Goal: Information Seeking & Learning: Learn about a topic

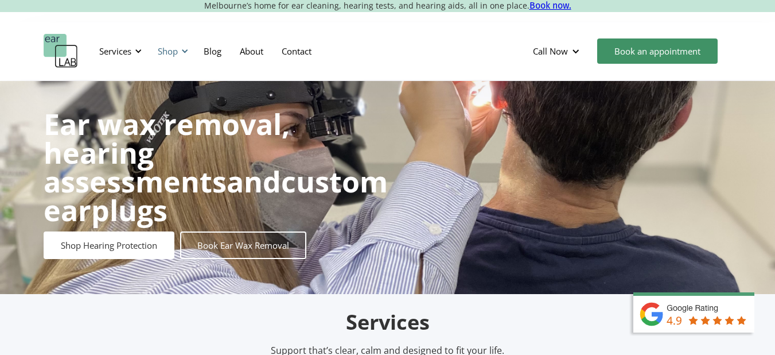
click at [184, 51] on div at bounding box center [185, 51] width 8 height 8
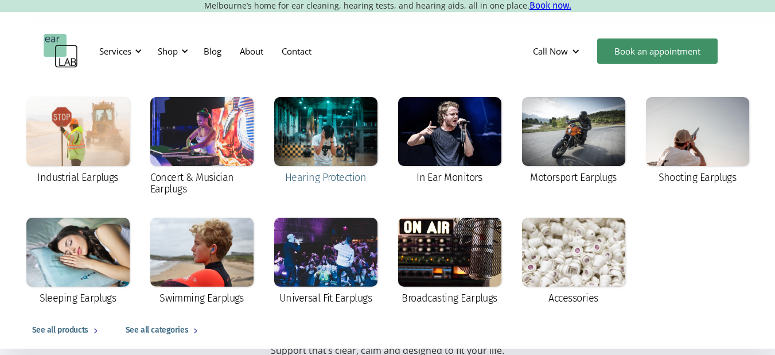
click at [329, 124] on div at bounding box center [325, 131] width 103 height 69
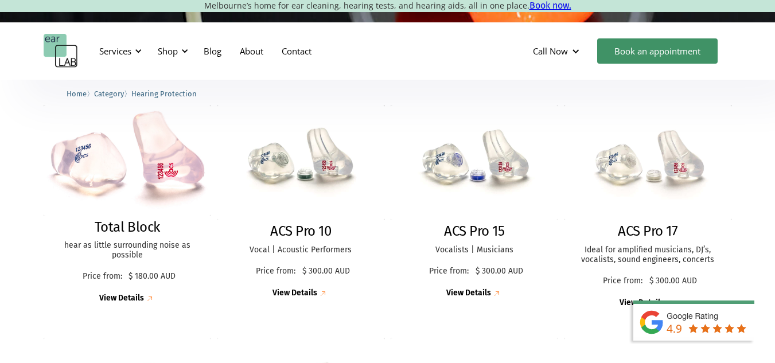
scroll to position [315, 0]
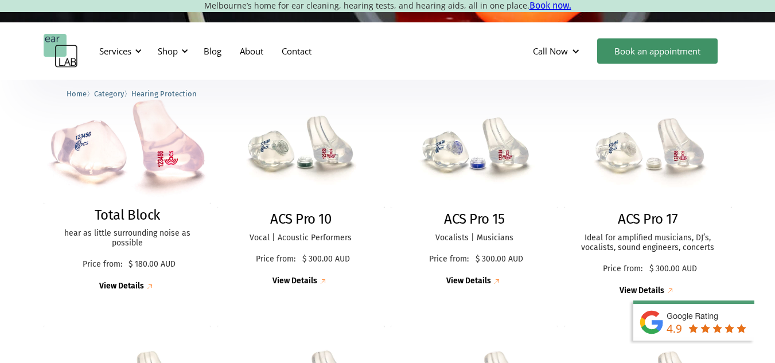
click at [370, 59] on div "Services Microsuction Unblocking your ears in the safest, fastest way possible.…" at bounding box center [388, 51] width 689 height 34
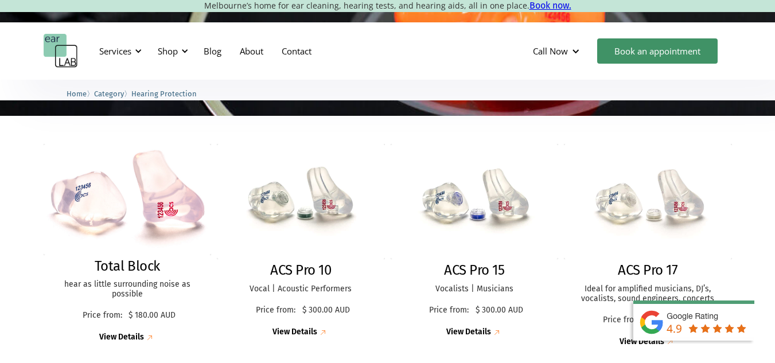
scroll to position [278, 0]
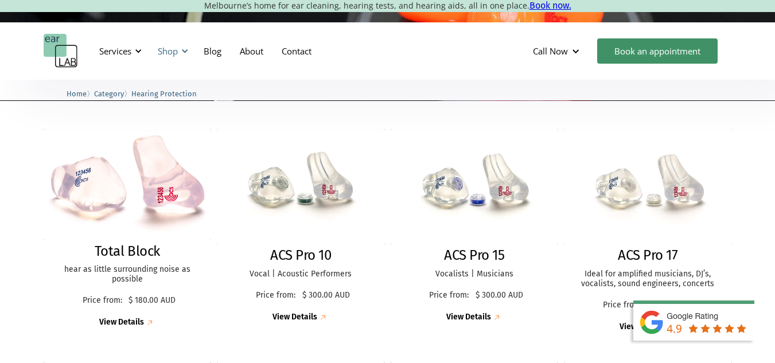
click at [183, 55] on div at bounding box center [185, 51] width 8 height 8
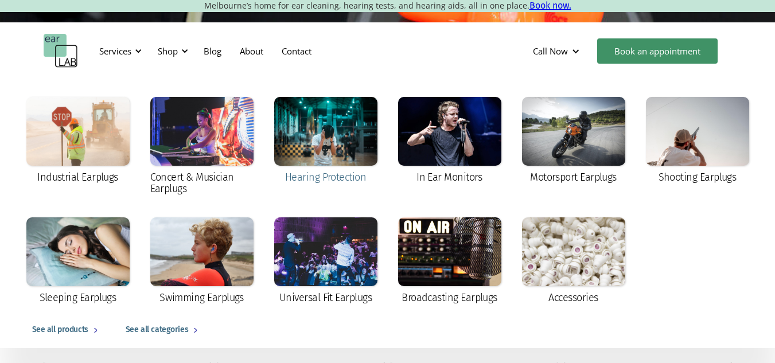
click at [308, 141] on div at bounding box center [325, 131] width 103 height 69
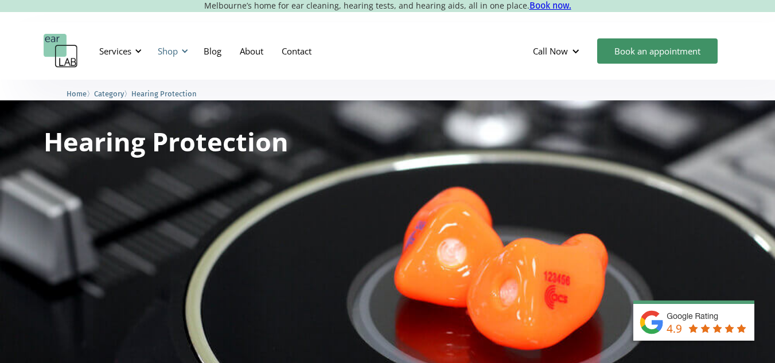
click at [177, 48] on div "Shop" at bounding box center [168, 50] width 20 height 11
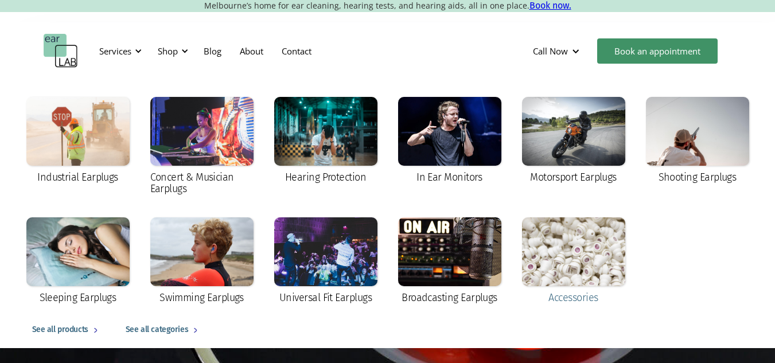
click at [532, 251] on div at bounding box center [573, 252] width 103 height 69
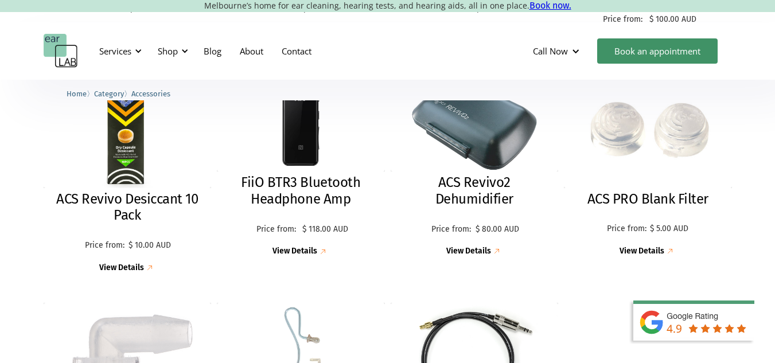
scroll to position [983, 0]
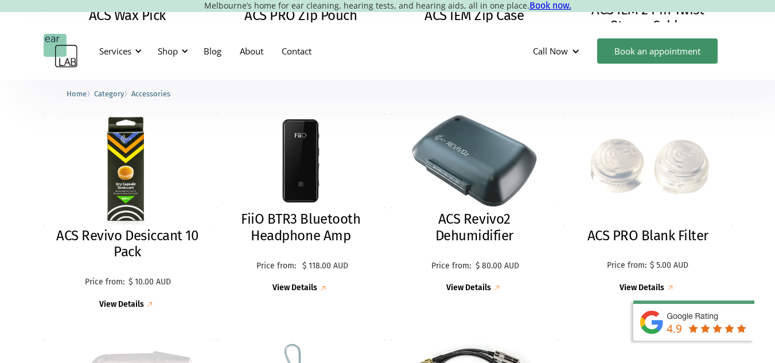
click at [159, 51] on div "Shop" at bounding box center [168, 50] width 20 height 11
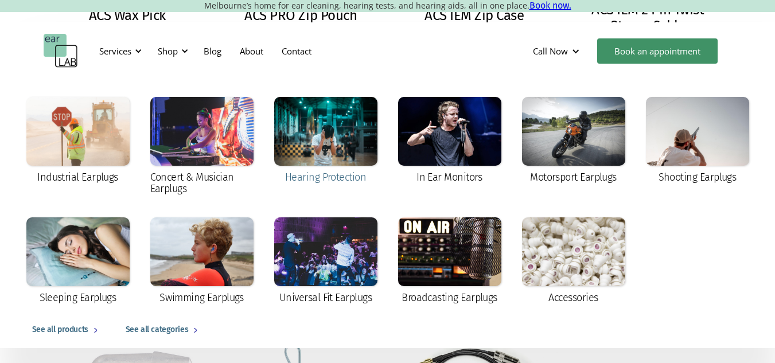
click at [325, 146] on div at bounding box center [325, 131] width 103 height 69
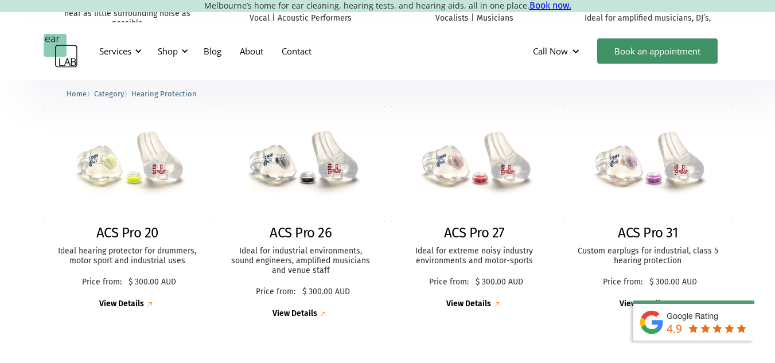
scroll to position [549, 0]
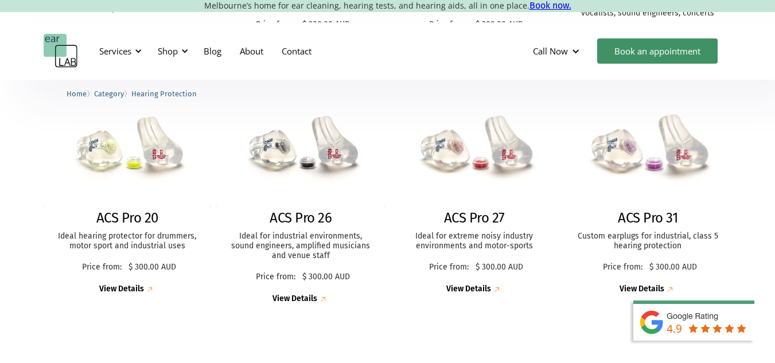
click at [638, 165] on img at bounding box center [648, 149] width 180 height 124
click at [473, 178] on img at bounding box center [474, 148] width 185 height 127
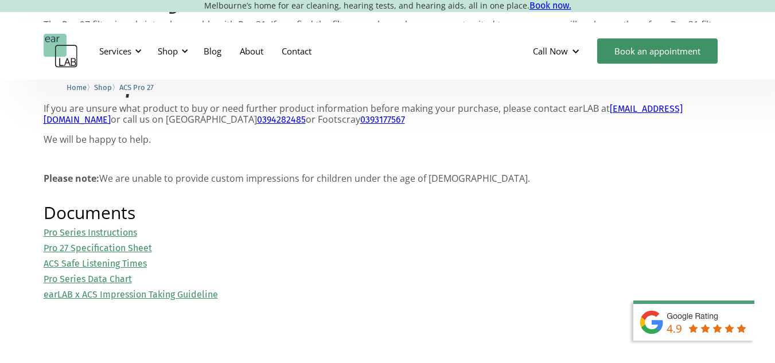
scroll to position [1219, 0]
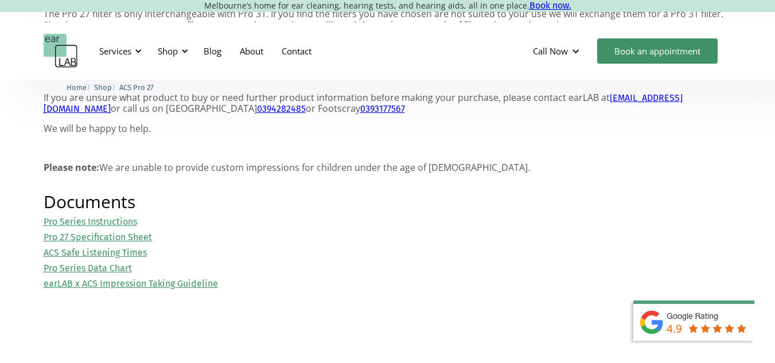
click at [91, 270] on link "Pro Series Data Chart" at bounding box center [88, 268] width 88 height 11
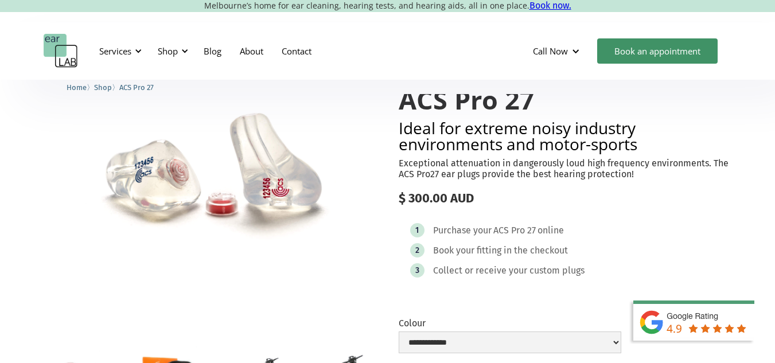
scroll to position [44, 0]
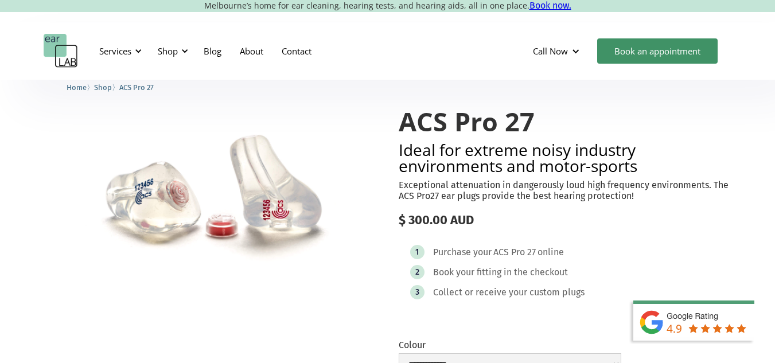
click at [410, 59] on div "Services Microsuction Unblocking your ears in the safest, fastest way possible.…" at bounding box center [388, 51] width 689 height 34
click at [434, 48] on div "Services Microsuction Unblocking your ears in the safest, fastest way possible.…" at bounding box center [388, 51] width 689 height 34
click at [69, 51] on img "home" at bounding box center [61, 51] width 34 height 34
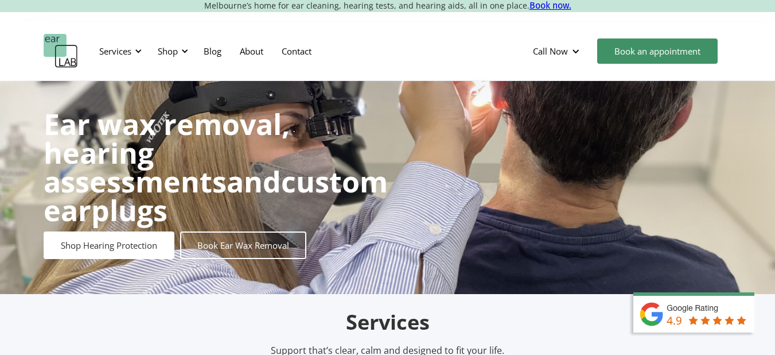
click at [404, 76] on div "Services Microsuction Unblocking your ears in the safest, fastest way possible.…" at bounding box center [387, 50] width 775 height 57
